Goal: Check status: Check status

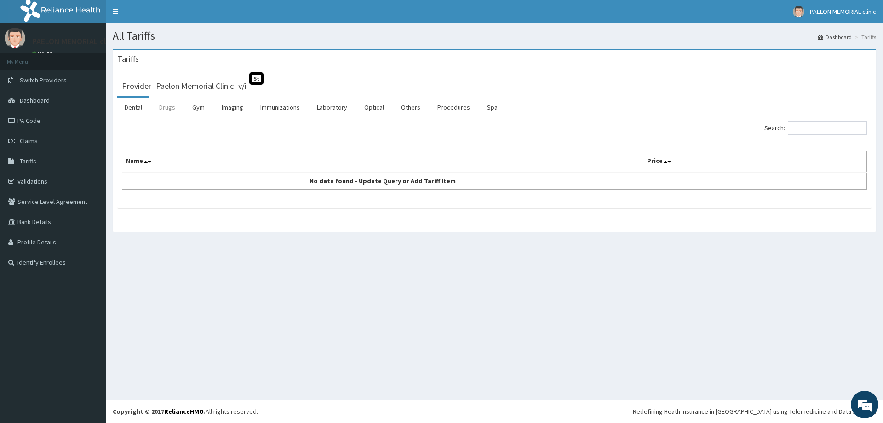
click at [173, 108] on link "Drugs" at bounding box center [167, 107] width 31 height 19
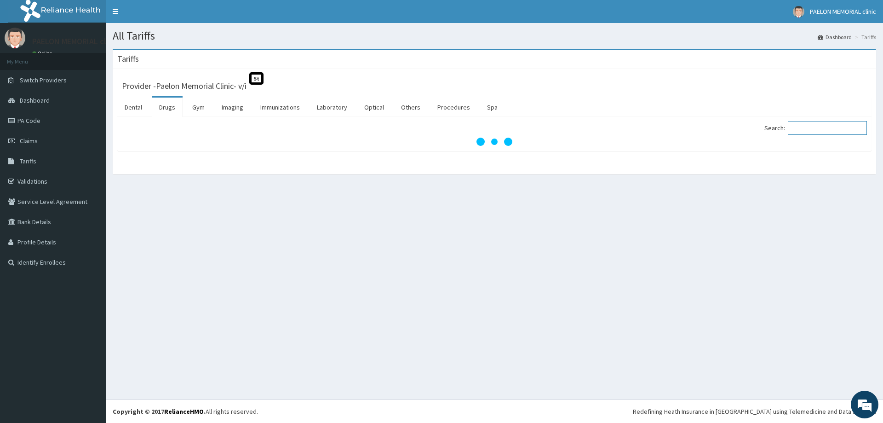
click at [801, 132] on input "Search:" at bounding box center [827, 128] width 79 height 14
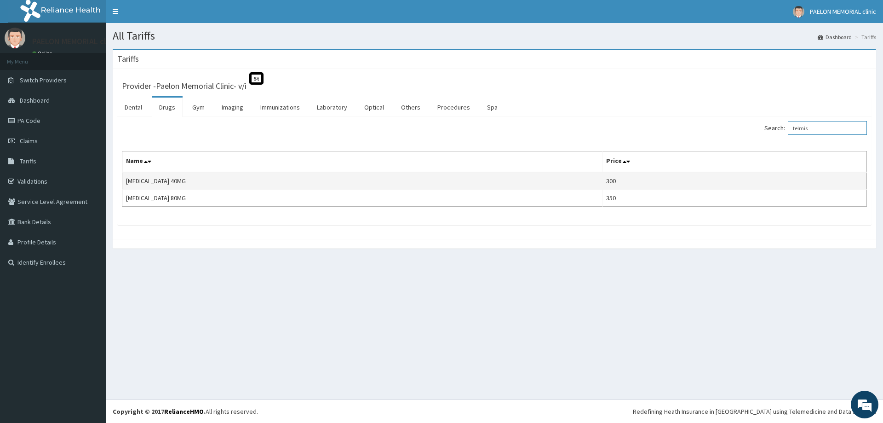
type input "telmis"
click at [176, 182] on td "[MEDICAL_DATA] 40MG" at bounding box center [362, 180] width 480 height 17
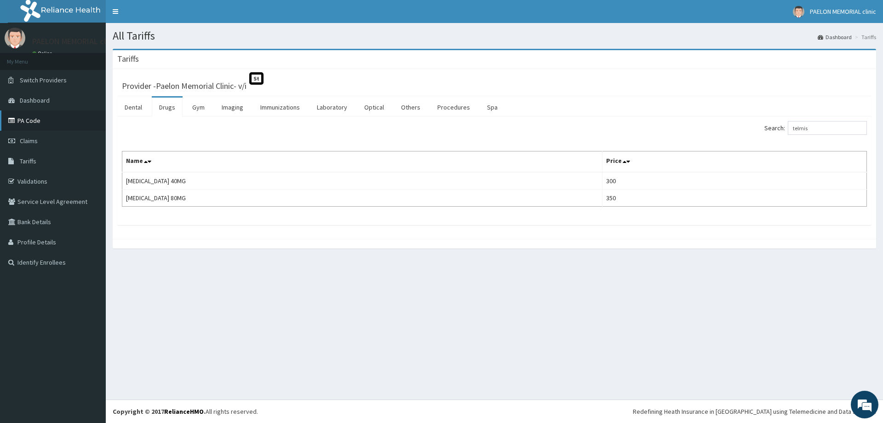
click at [34, 117] on link "PA Code" at bounding box center [53, 120] width 106 height 20
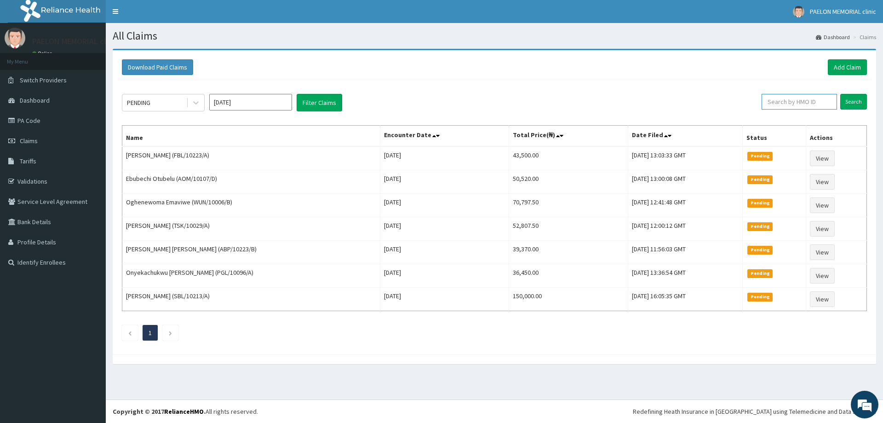
click at [816, 99] on input "text" at bounding box center [799, 102] width 75 height 16
paste input "MRP/10016/A"
type input "MRP/10016/A"
click at [851, 96] on input "Search" at bounding box center [853, 102] width 27 height 16
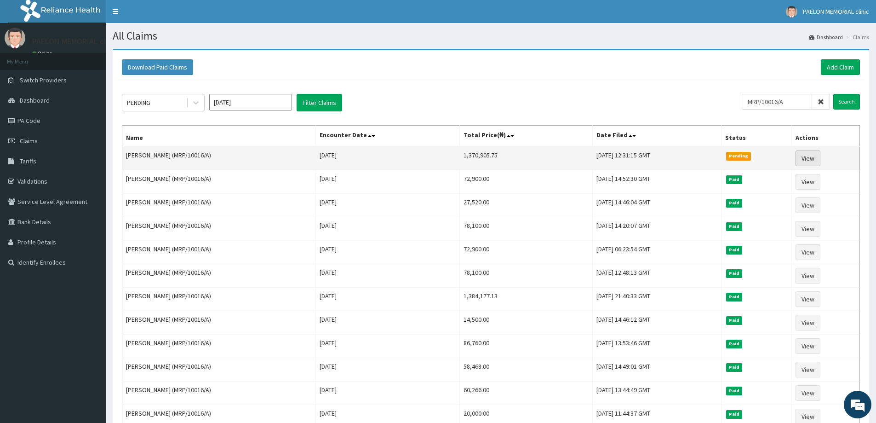
click at [820, 157] on link "View" at bounding box center [808, 158] width 25 height 16
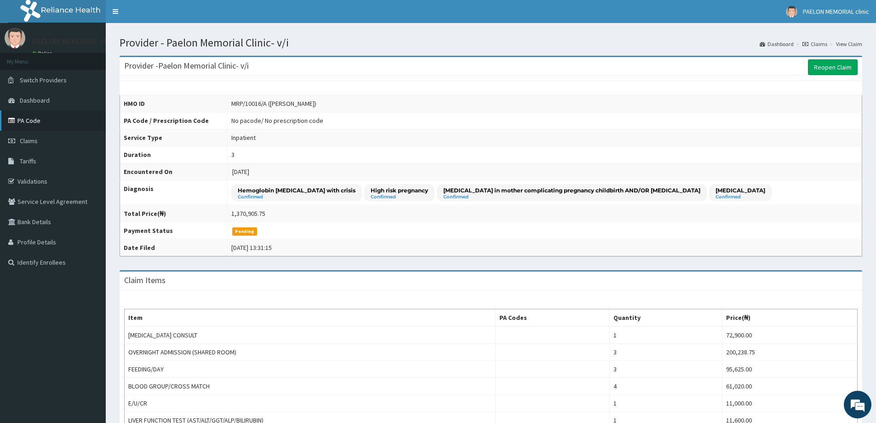
click at [37, 118] on link "PA Code" at bounding box center [53, 120] width 106 height 20
